Goal: Check status: Check status

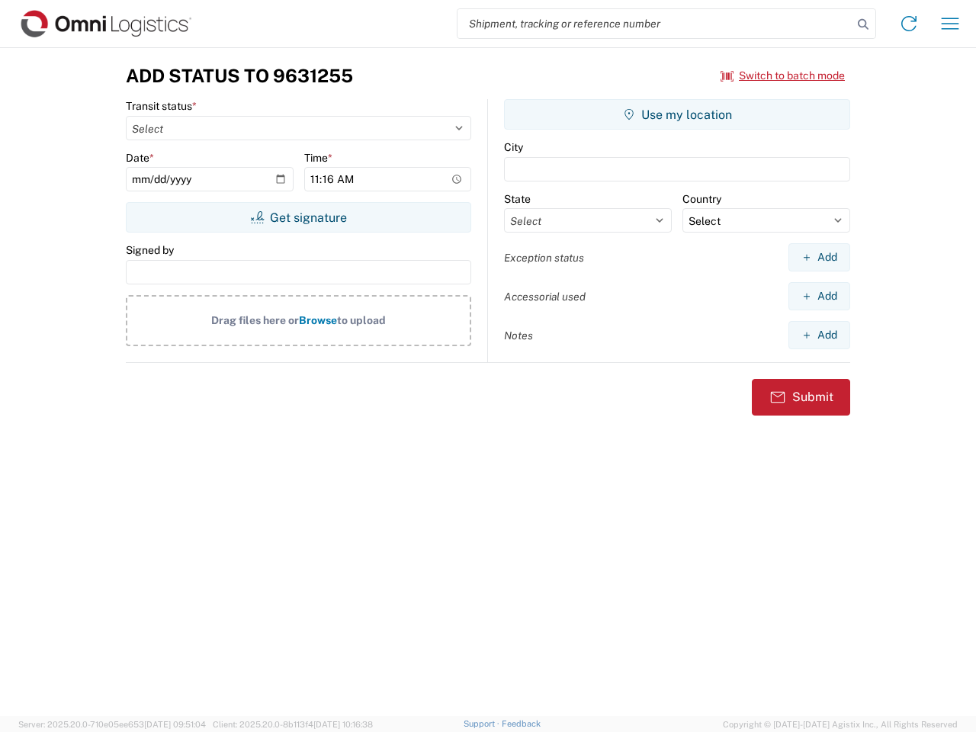
click at [655, 24] on input "search" at bounding box center [655, 23] width 395 height 29
click at [863, 24] on icon at bounding box center [863, 24] width 21 height 21
click at [909, 24] on icon at bounding box center [909, 23] width 24 height 24
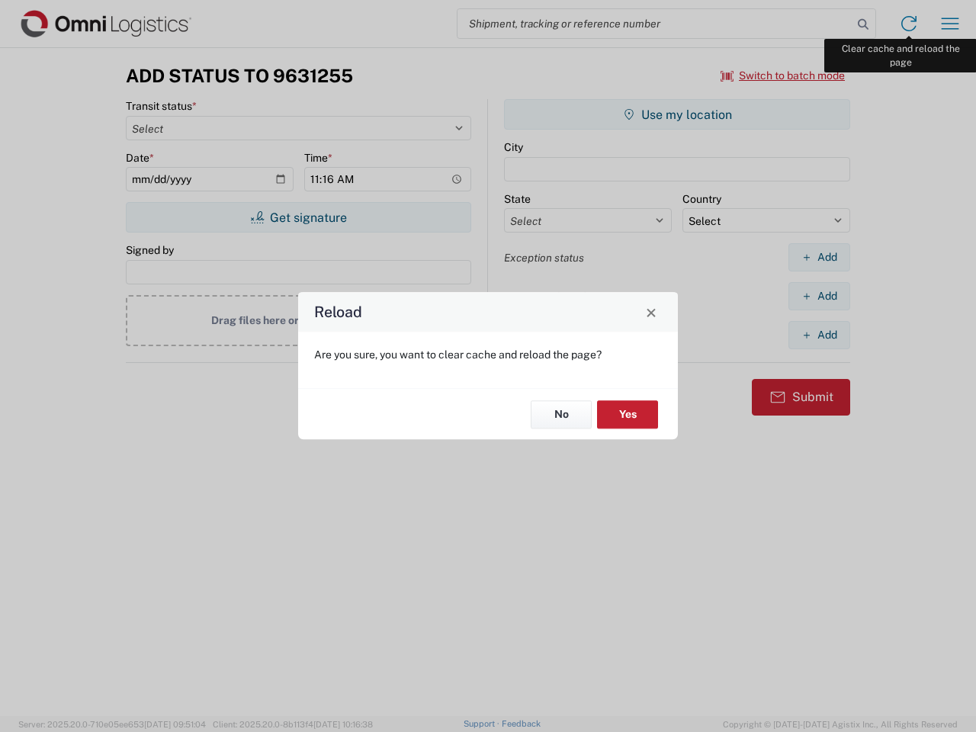
click at [950, 24] on div "Reload Are you sure, you want to clear cache and reload the page? No Yes" at bounding box center [488, 366] width 976 height 732
click at [783, 75] on div "Reload Are you sure, you want to clear cache and reload the page? No Yes" at bounding box center [488, 366] width 976 height 732
click at [298, 217] on div "Reload Are you sure, you want to clear cache and reload the page? No Yes" at bounding box center [488, 366] width 976 height 732
click at [677, 114] on div "Reload Are you sure, you want to clear cache and reload the page? No Yes" at bounding box center [488, 366] width 976 height 732
click at [819, 257] on div "Reload Are you sure, you want to clear cache and reload the page? No Yes" at bounding box center [488, 366] width 976 height 732
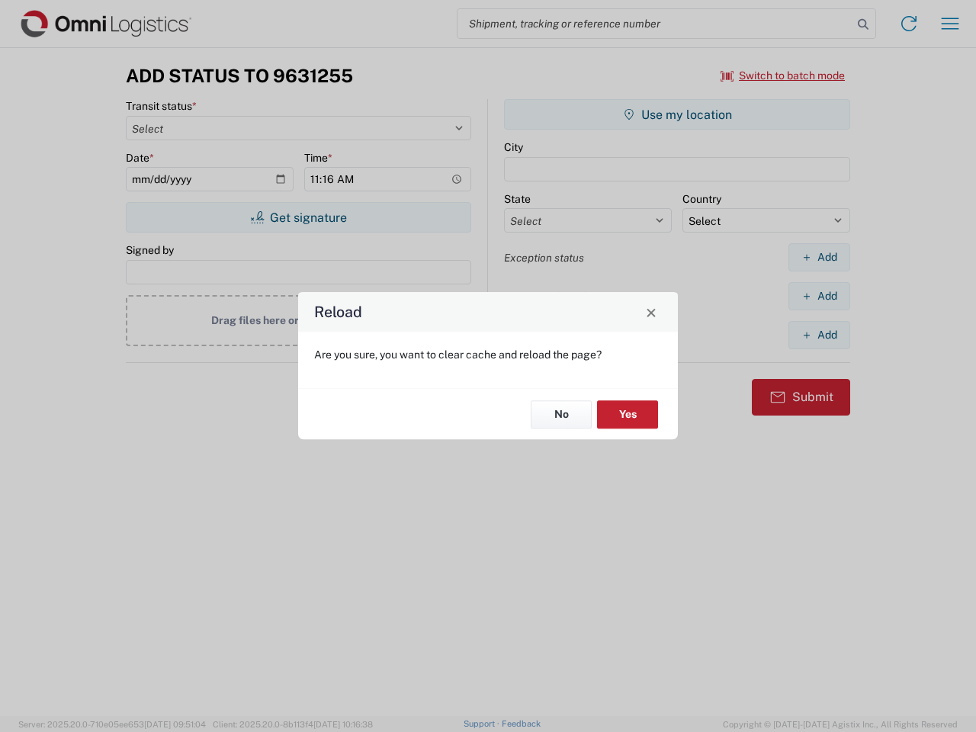
click at [819, 296] on div "Reload Are you sure, you want to clear cache and reload the page? No Yes" at bounding box center [488, 366] width 976 height 732
click at [819, 335] on div "Reload Are you sure, you want to clear cache and reload the page? No Yes" at bounding box center [488, 366] width 976 height 732
